Goal: Check status: Check status

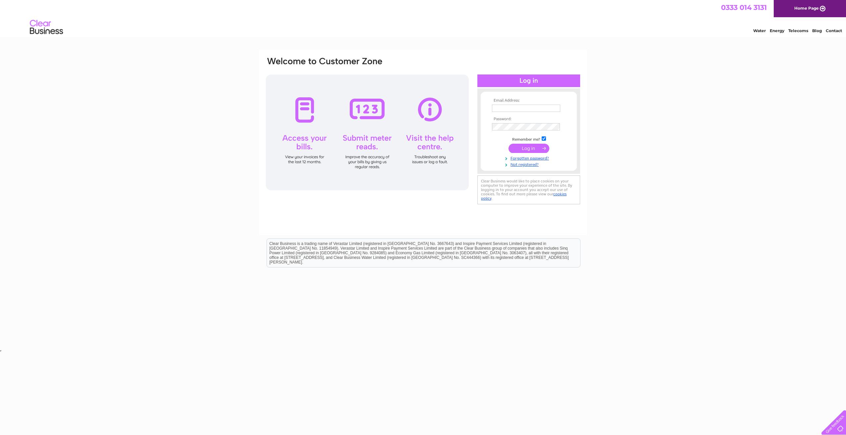
type input "office@tgcholbeach.co.uk"
click at [533, 147] on input "submit" at bounding box center [528, 148] width 41 height 9
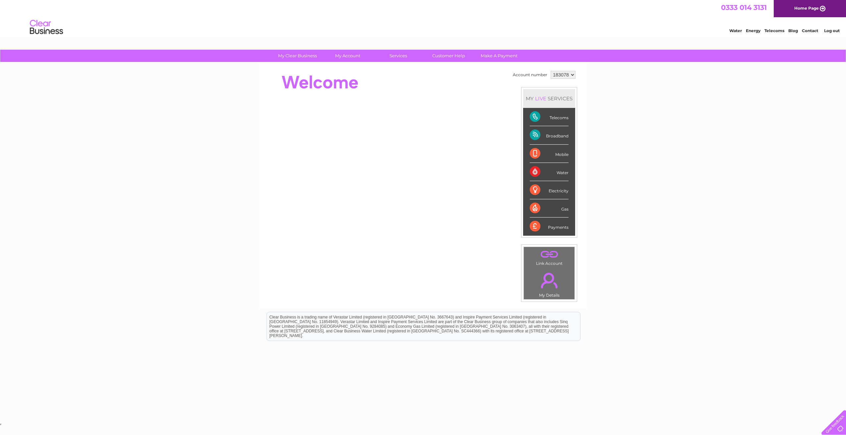
click at [541, 117] on div "Telecoms" at bounding box center [548, 117] width 39 height 18
click at [535, 116] on div "Telecoms" at bounding box center [548, 117] width 39 height 18
drag, startPoint x: 535, startPoint y: 116, endPoint x: 562, endPoint y: 116, distance: 26.5
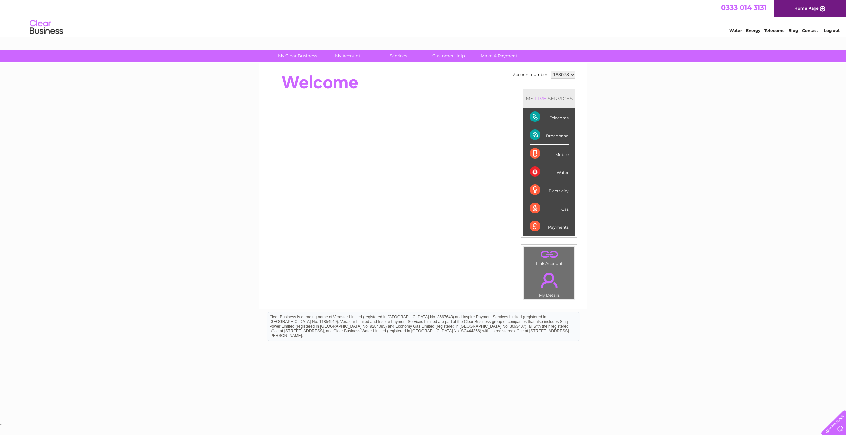
click at [562, 116] on div "Telecoms" at bounding box center [548, 117] width 39 height 18
click at [347, 52] on link "My Account" at bounding box center [347, 56] width 55 height 12
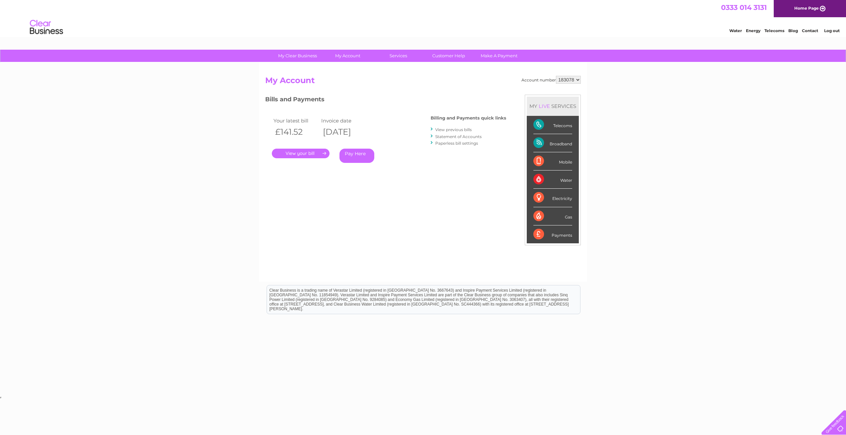
click at [354, 68] on div "Account number 183078 My Account MY LIVE SERVICES Telecoms Broadband Mobile Wat…" at bounding box center [423, 172] width 328 height 219
click at [311, 153] on link "." at bounding box center [301, 154] width 58 height 10
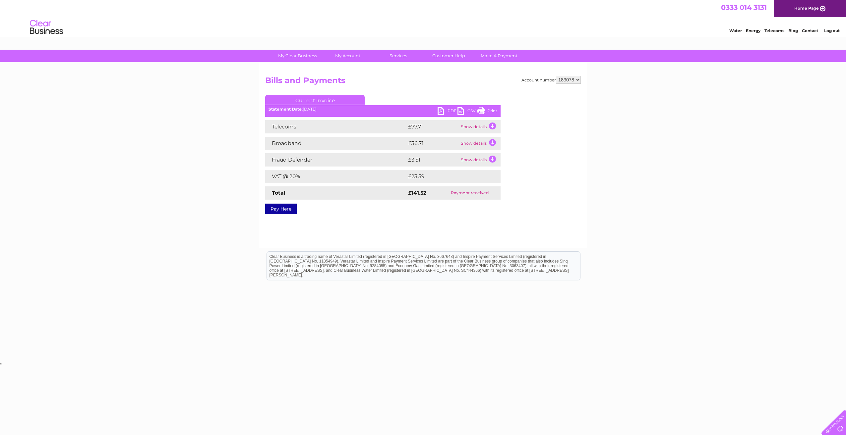
click at [493, 124] on td "Show details" at bounding box center [479, 126] width 41 height 13
